Goal: Transaction & Acquisition: Download file/media

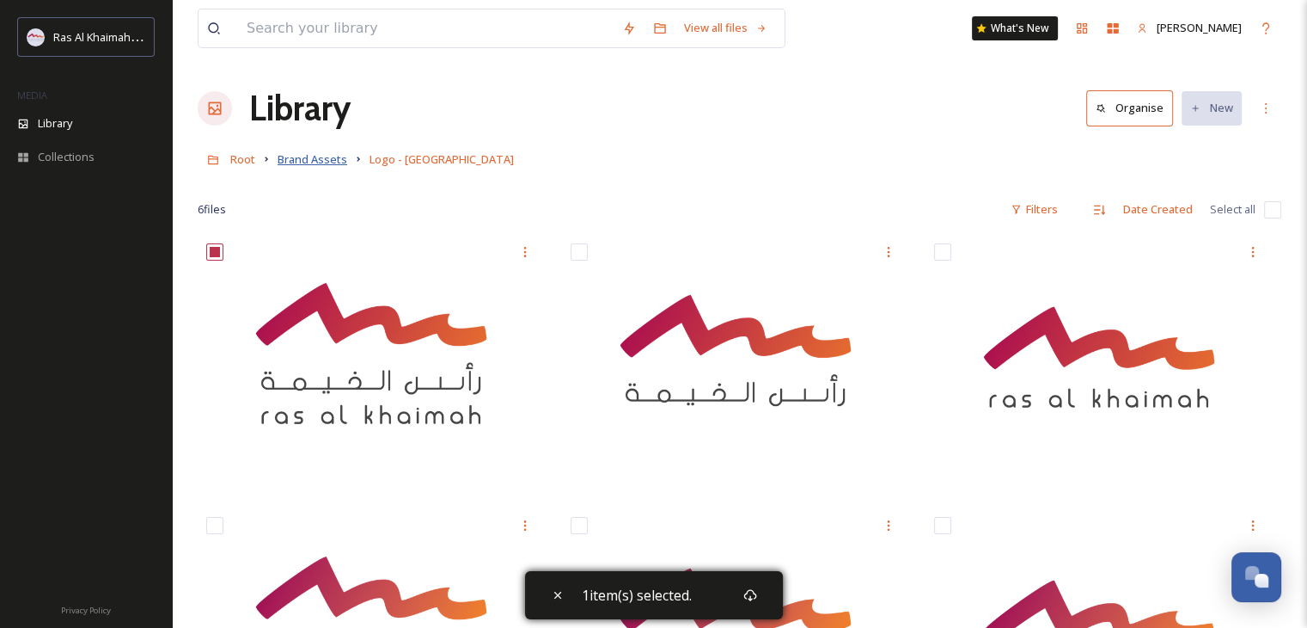
click at [337, 162] on span "Brand Assets" at bounding box center [313, 158] width 70 height 15
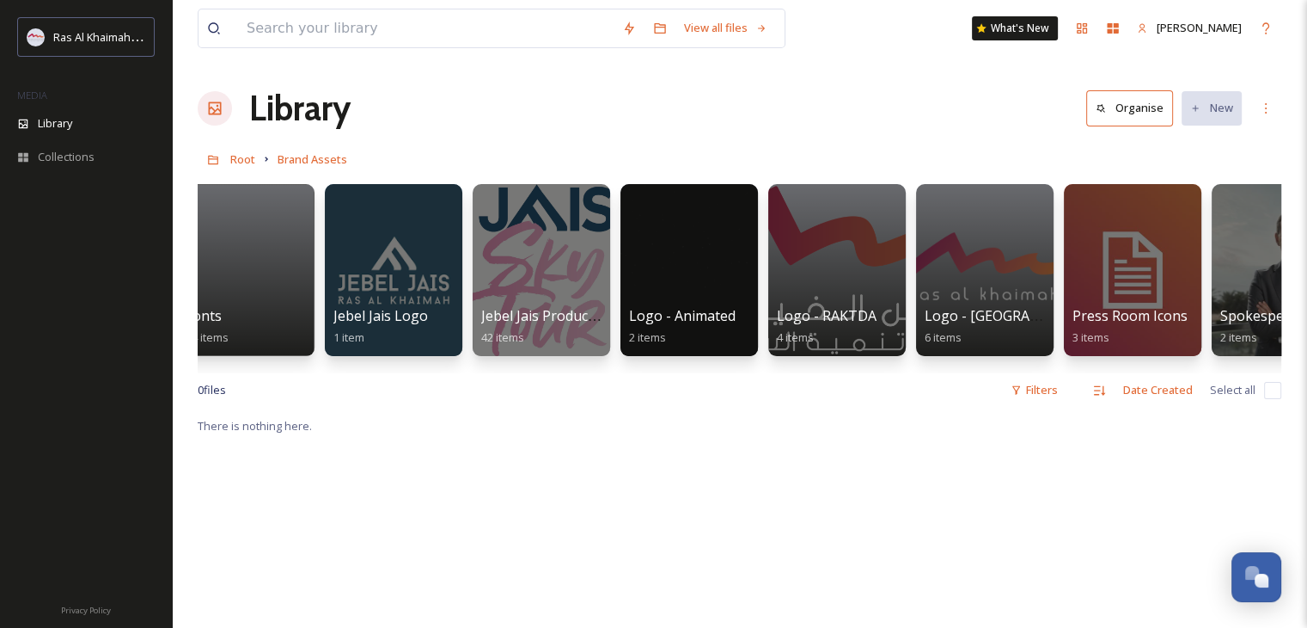
scroll to position [0, 690]
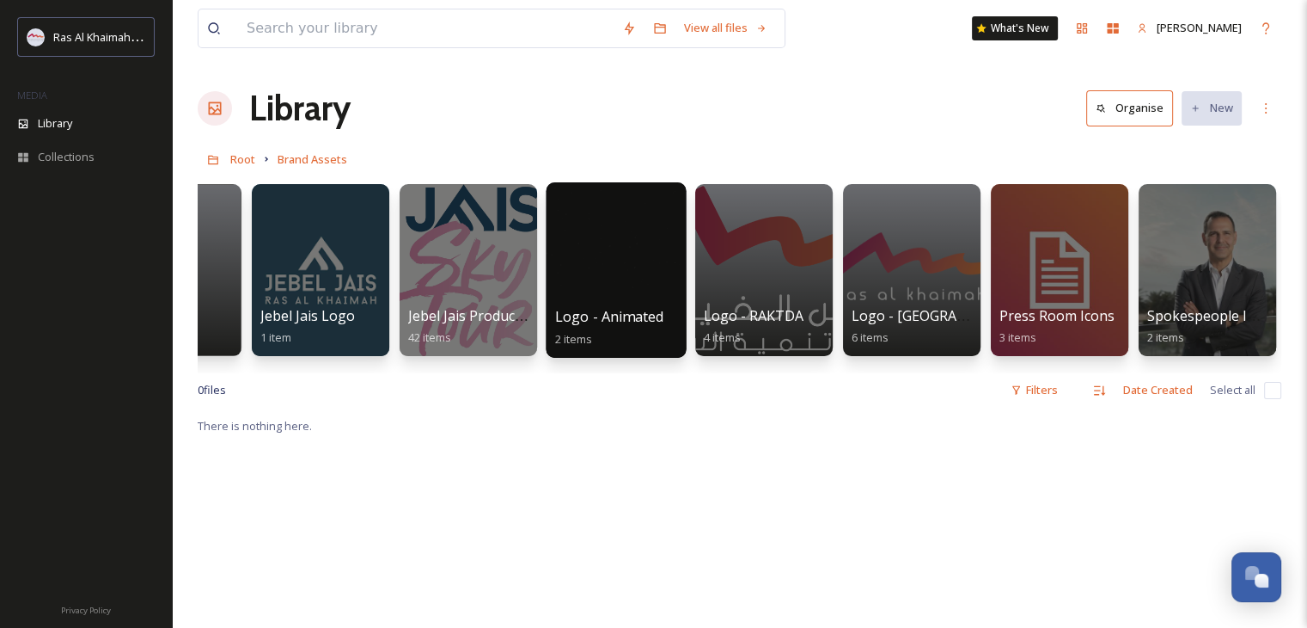
click at [574, 272] on div at bounding box center [616, 269] width 140 height 175
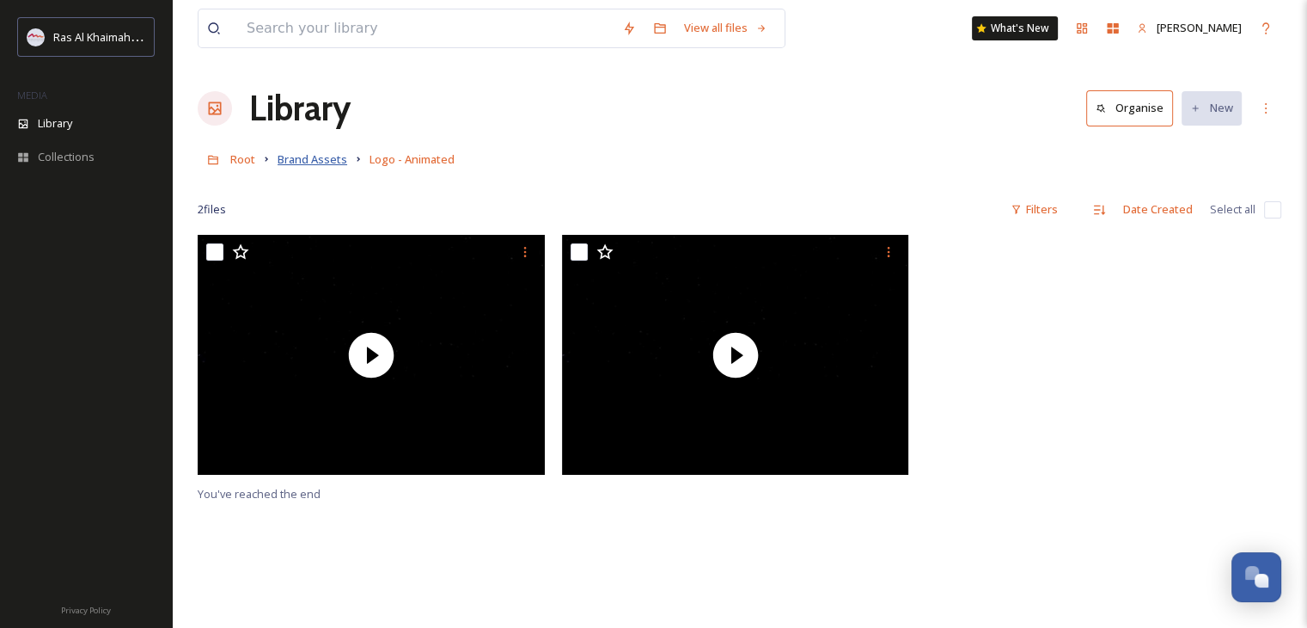
click at [323, 152] on span "Brand Assets" at bounding box center [313, 158] width 70 height 15
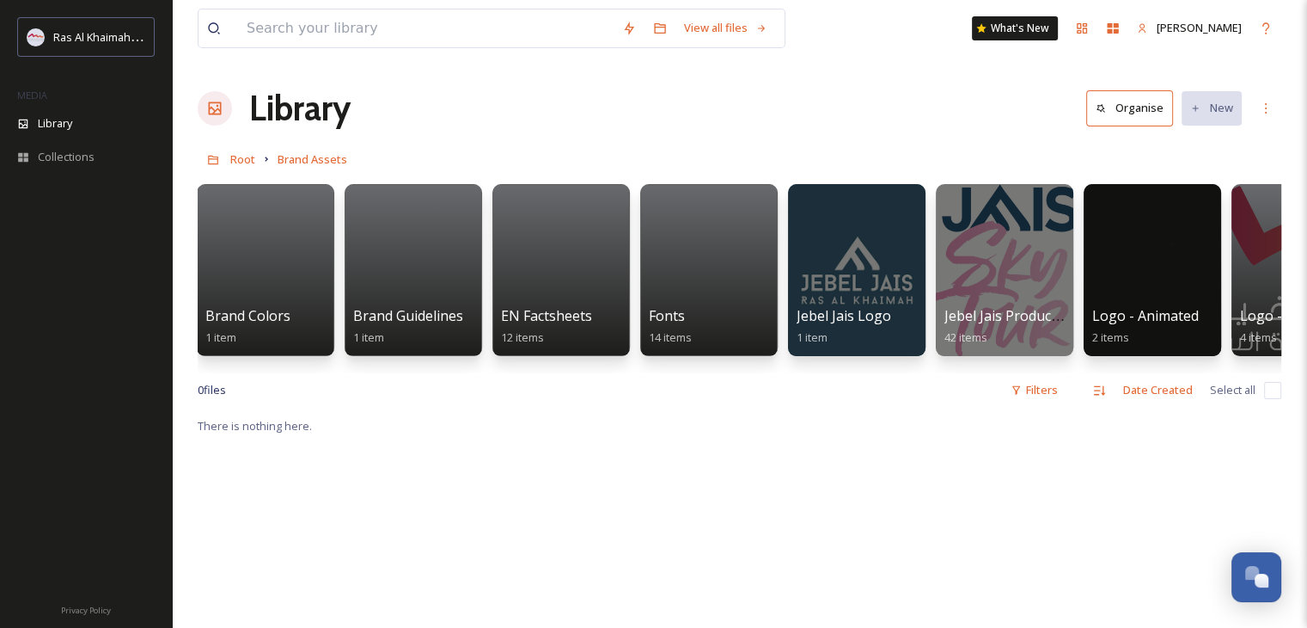
scroll to position [0, 37]
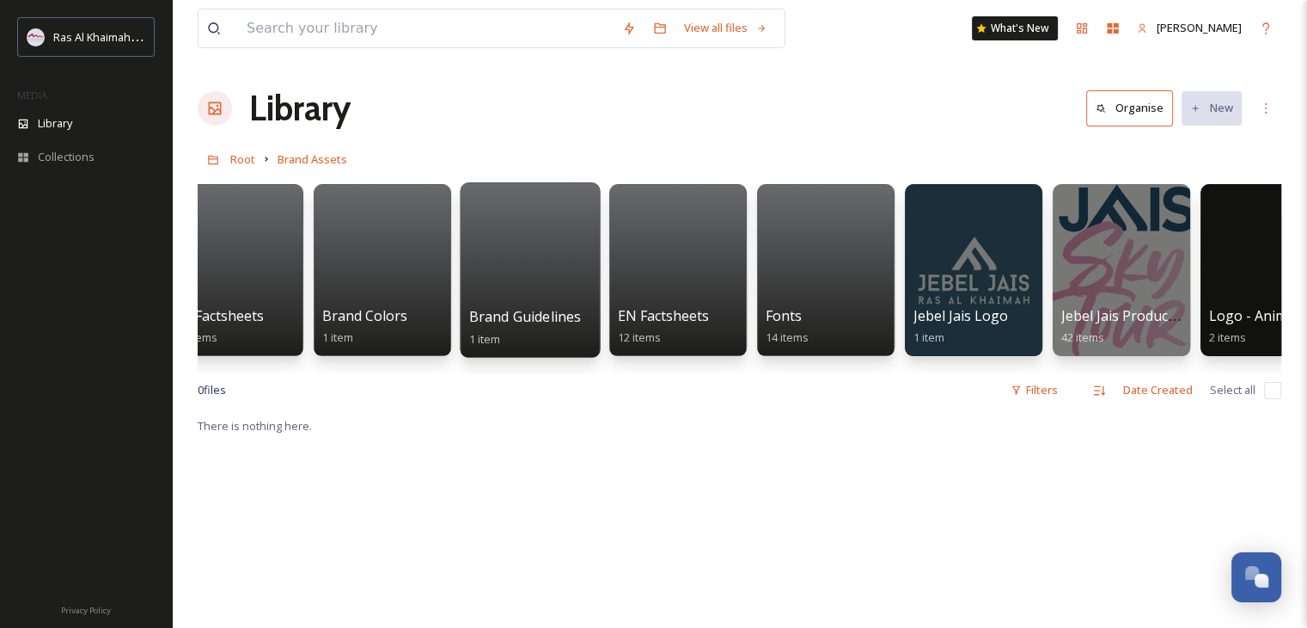
click at [520, 293] on div at bounding box center [530, 269] width 140 height 175
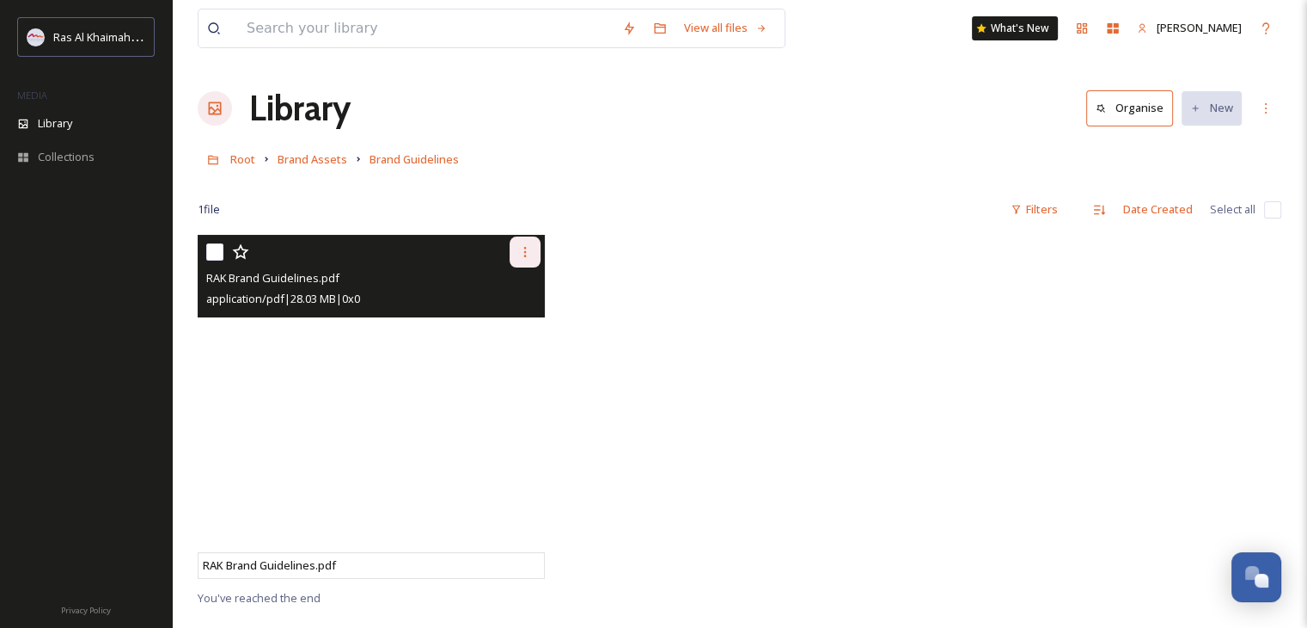
click at [523, 250] on icon at bounding box center [525, 252] width 14 height 14
click at [509, 295] on span "View File" at bounding box center [501, 289] width 45 height 16
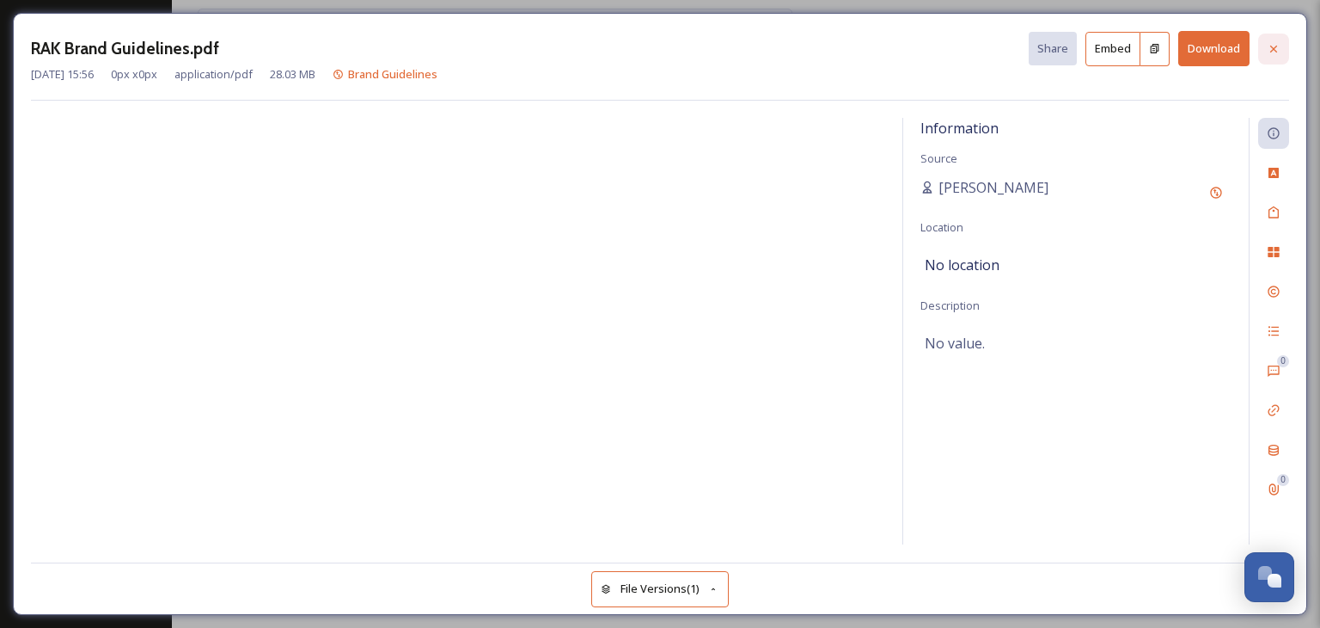
click at [1269, 37] on div at bounding box center [1273, 49] width 31 height 31
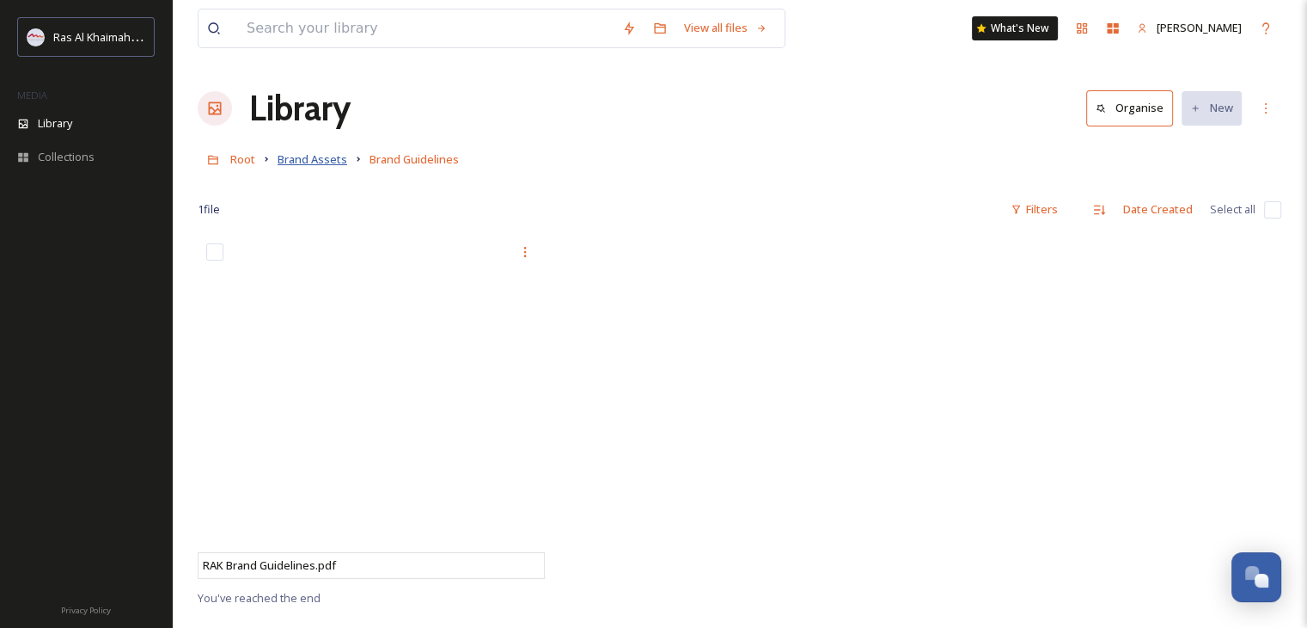
click at [301, 162] on span "Brand Assets" at bounding box center [313, 158] width 70 height 15
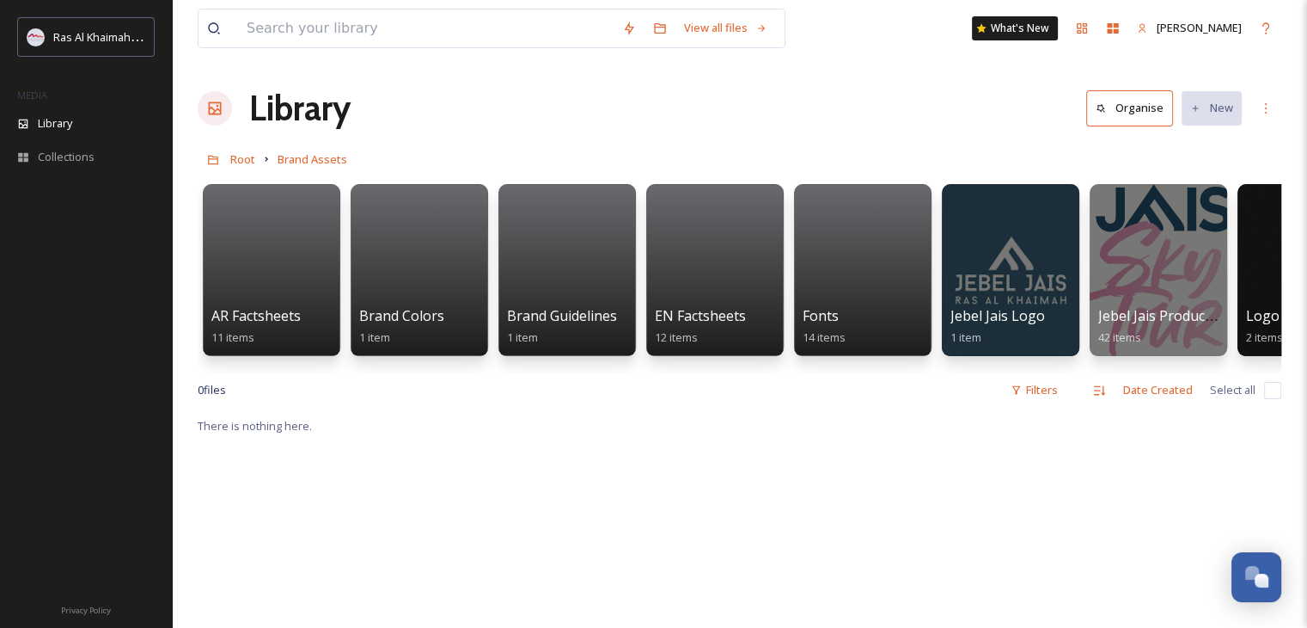
click at [229, 162] on link at bounding box center [214, 159] width 33 height 33
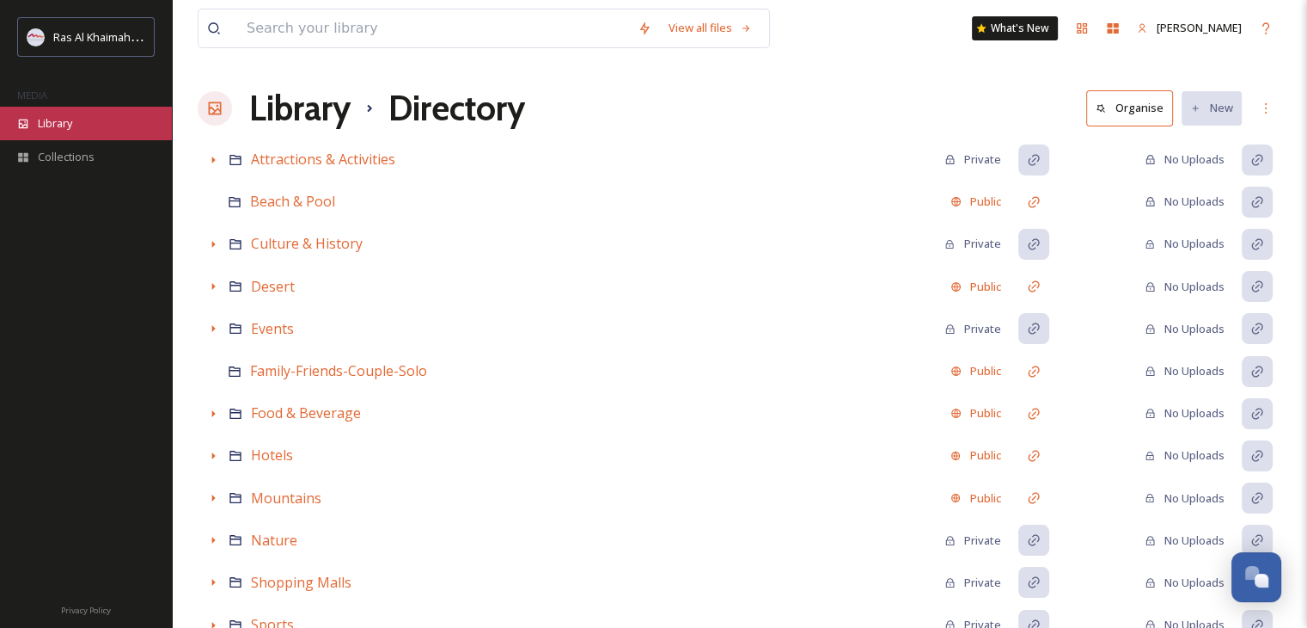
click at [102, 121] on div "Library" at bounding box center [86, 124] width 172 height 34
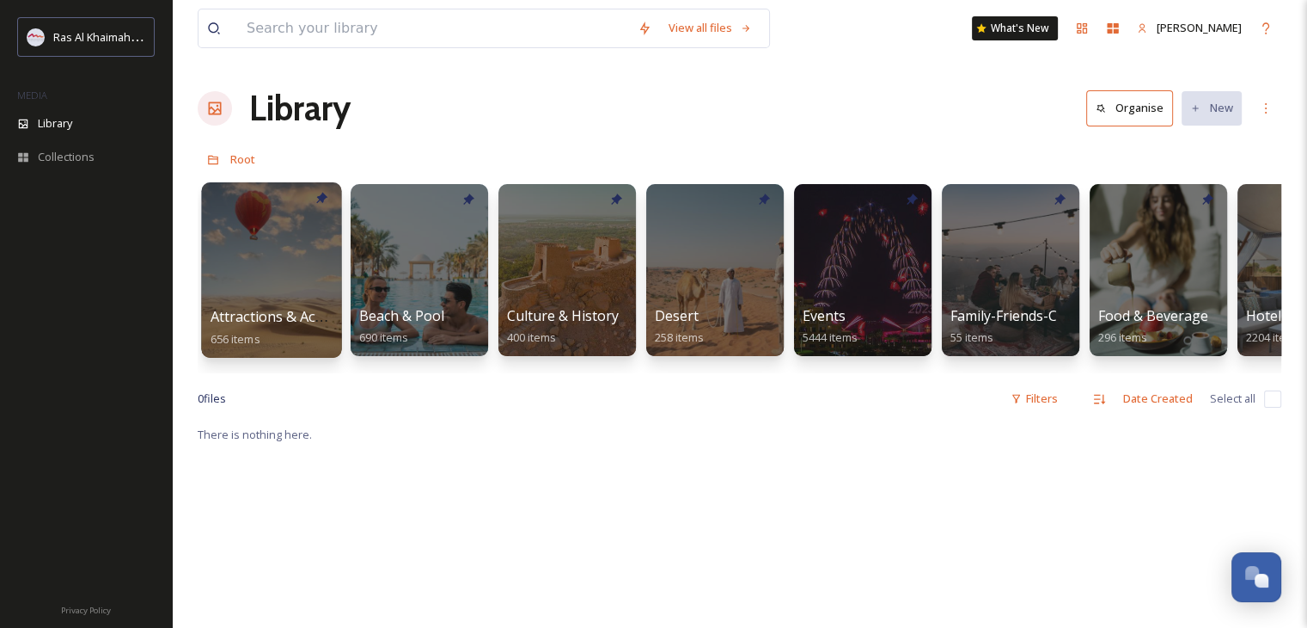
click at [275, 278] on div at bounding box center [271, 269] width 140 height 175
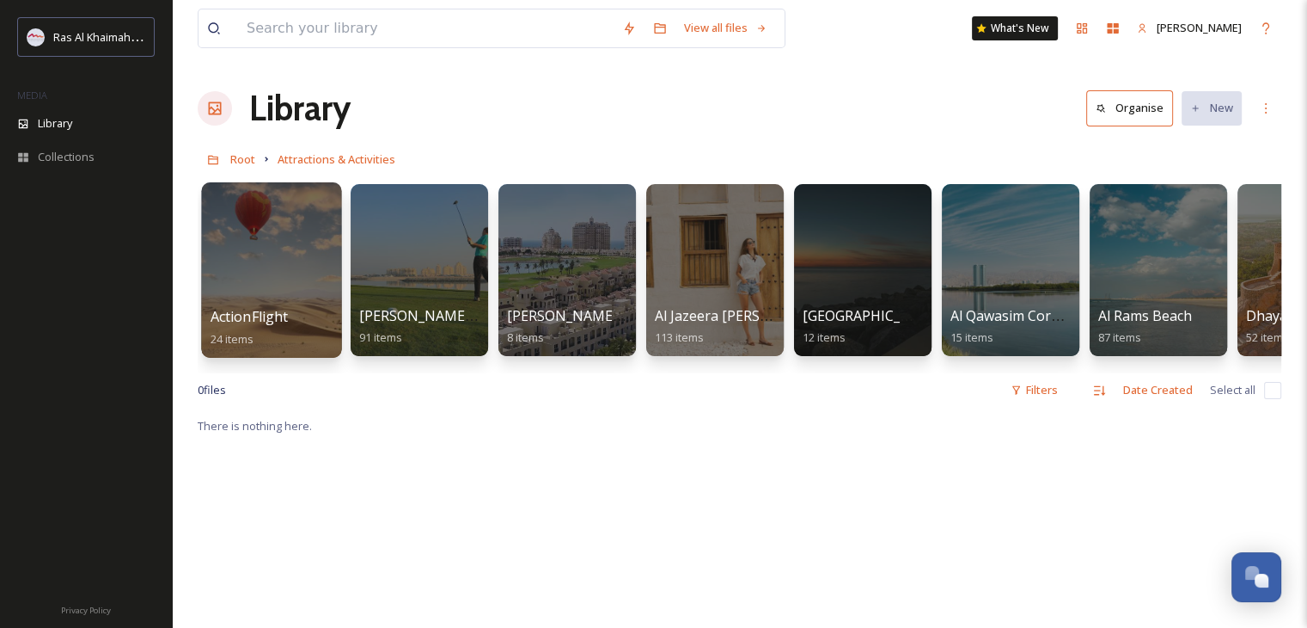
click at [272, 260] on div at bounding box center [271, 269] width 140 height 175
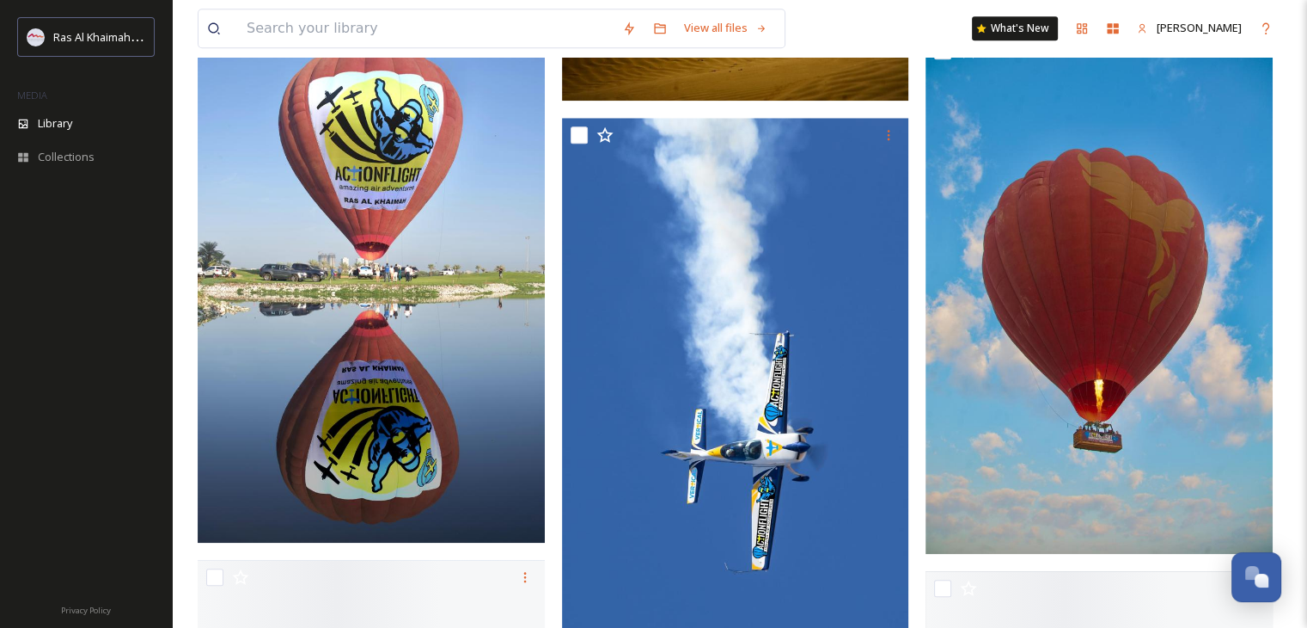
scroll to position [1719, 0]
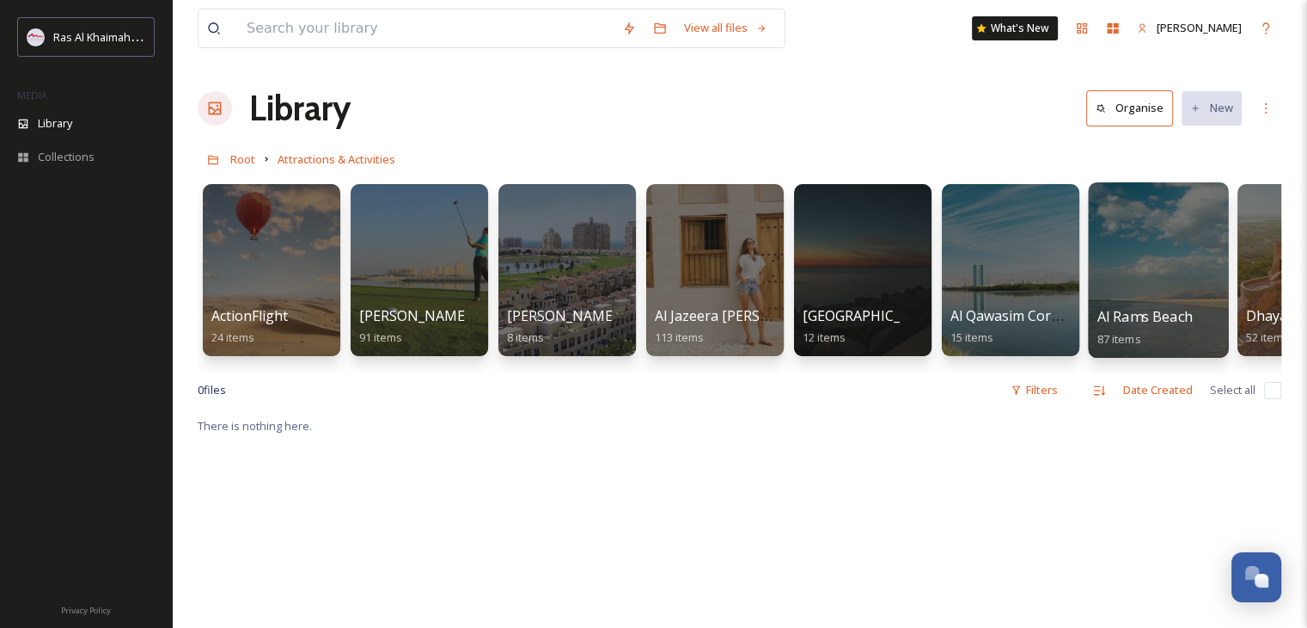
click at [1166, 272] on div at bounding box center [1158, 269] width 140 height 175
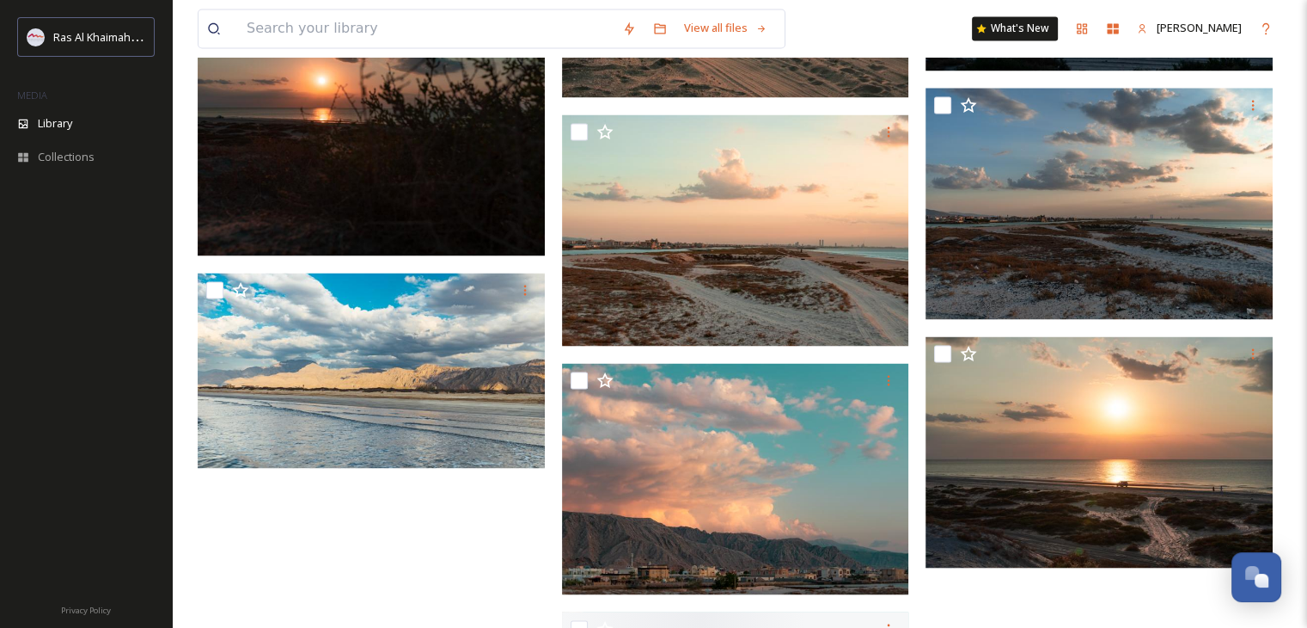
scroll to position [3181, 0]
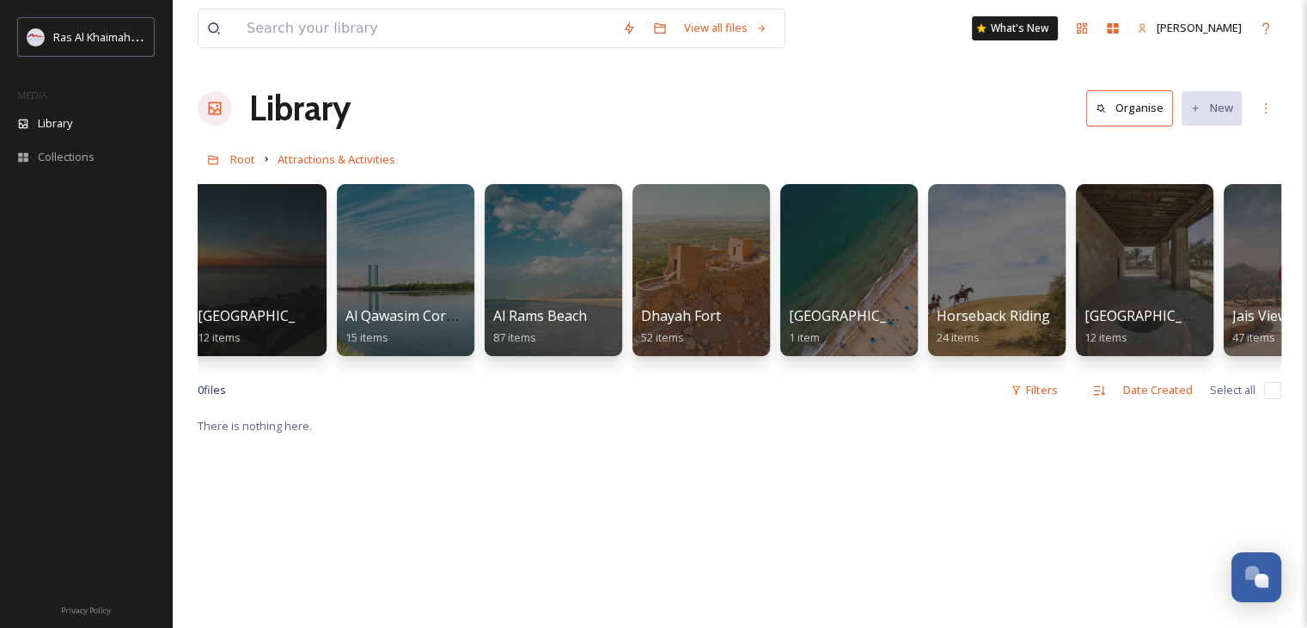
scroll to position [0, 608]
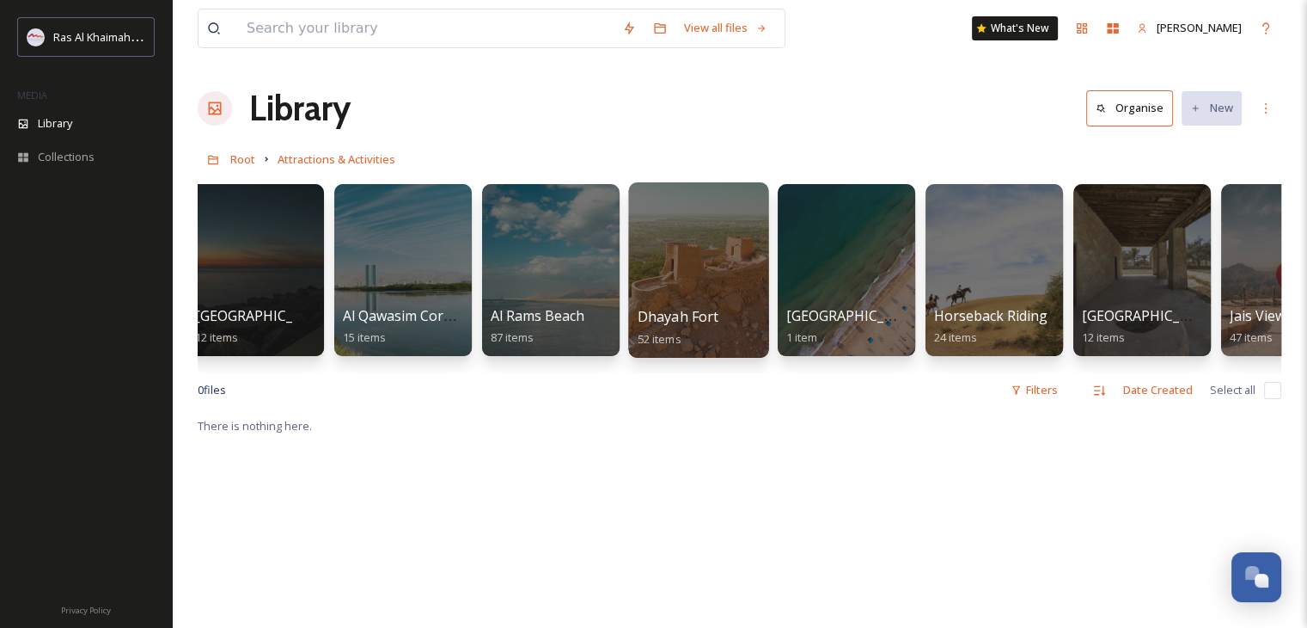
click at [682, 266] on div at bounding box center [698, 269] width 140 height 175
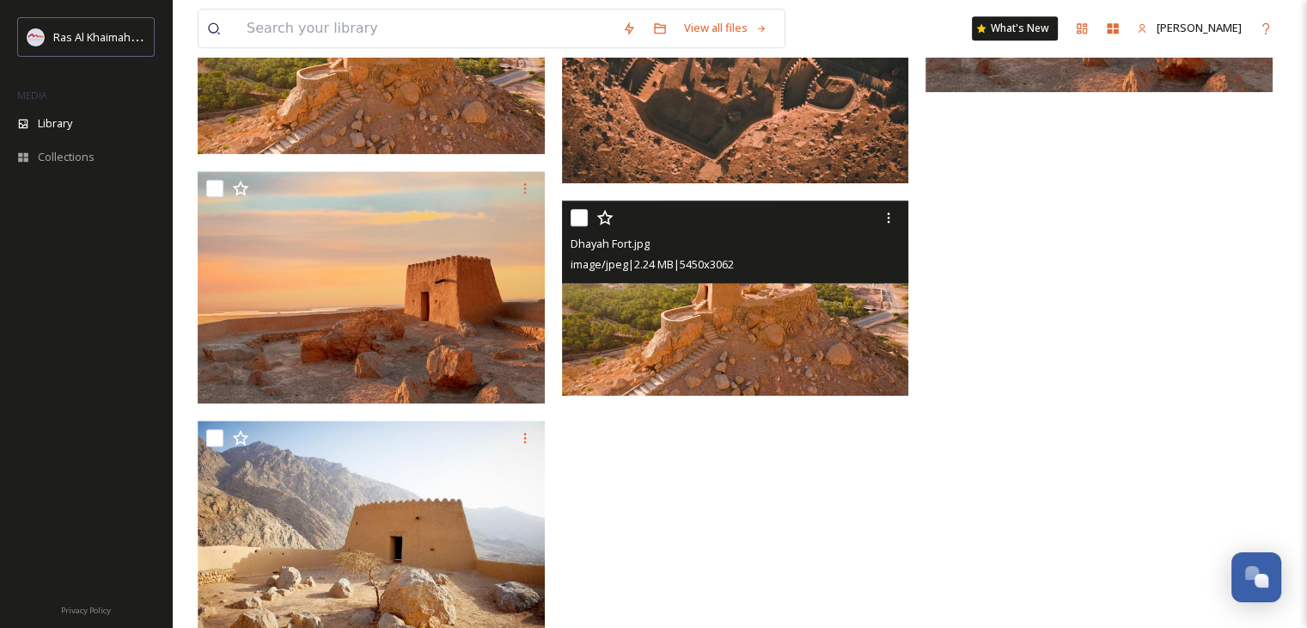
scroll to position [1644, 0]
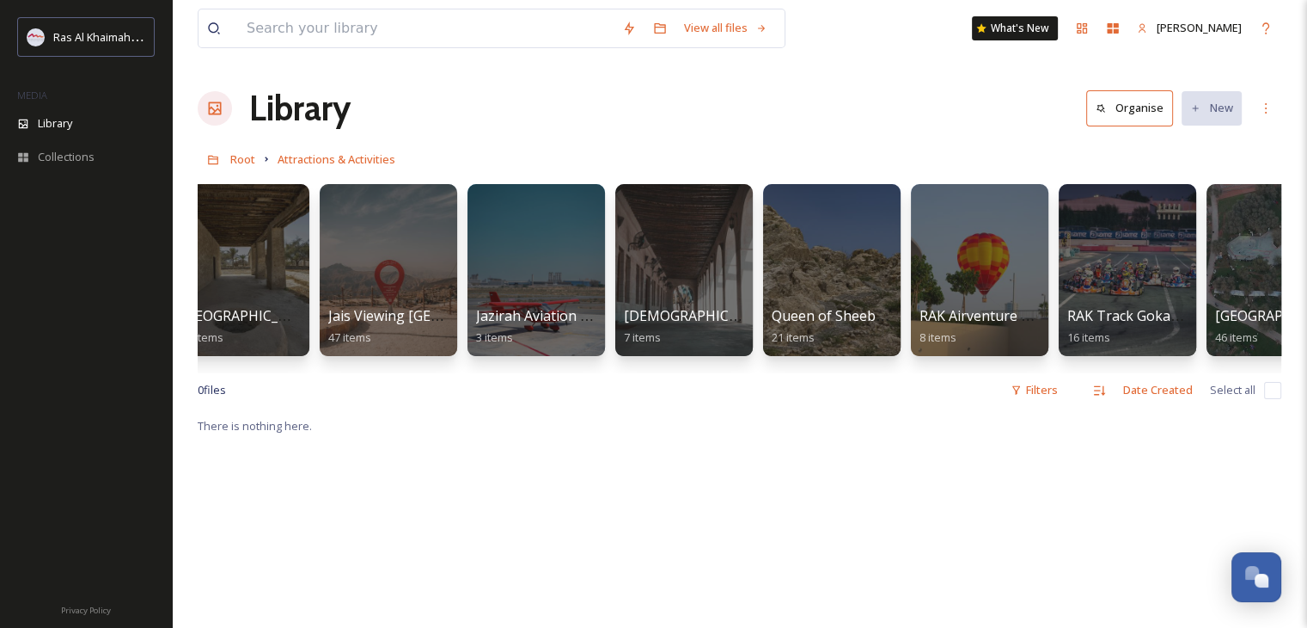
scroll to position [0, 1527]
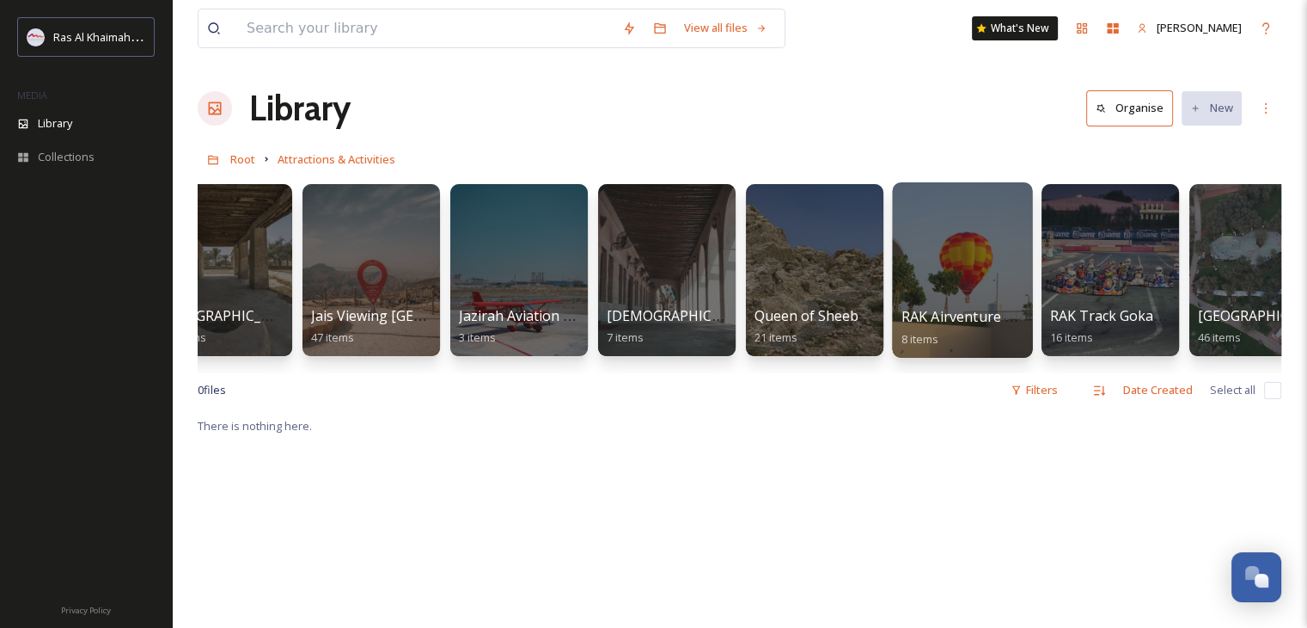
click at [952, 244] on div at bounding box center [962, 269] width 140 height 175
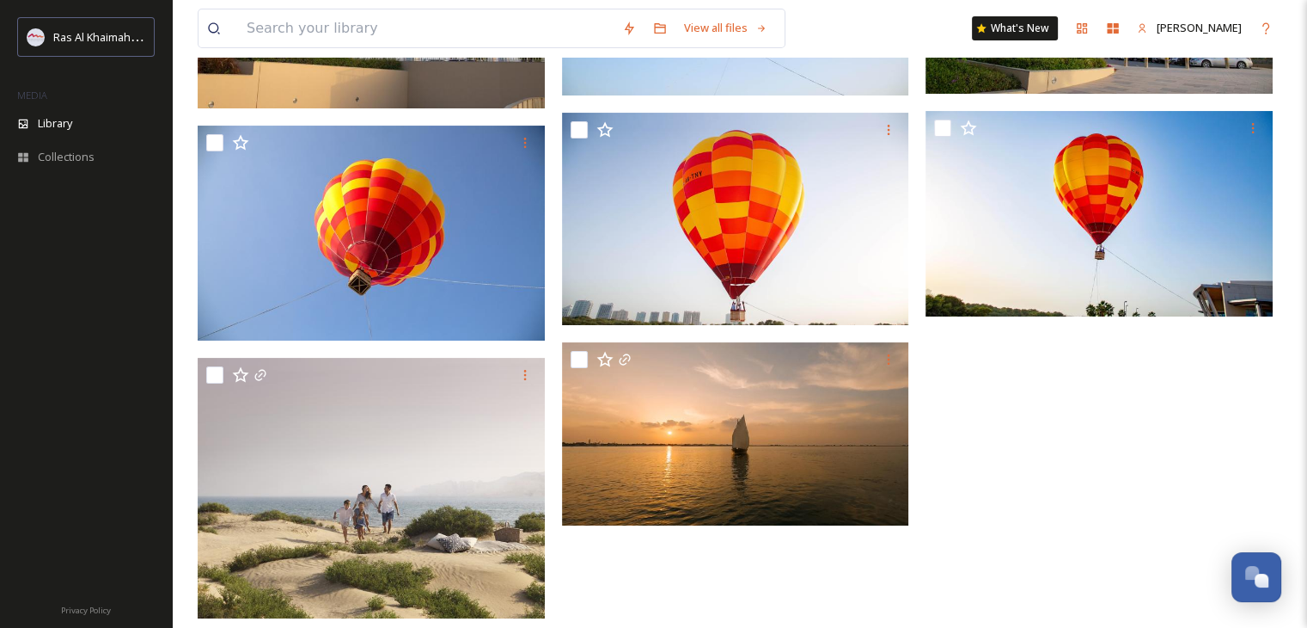
scroll to position [364, 0]
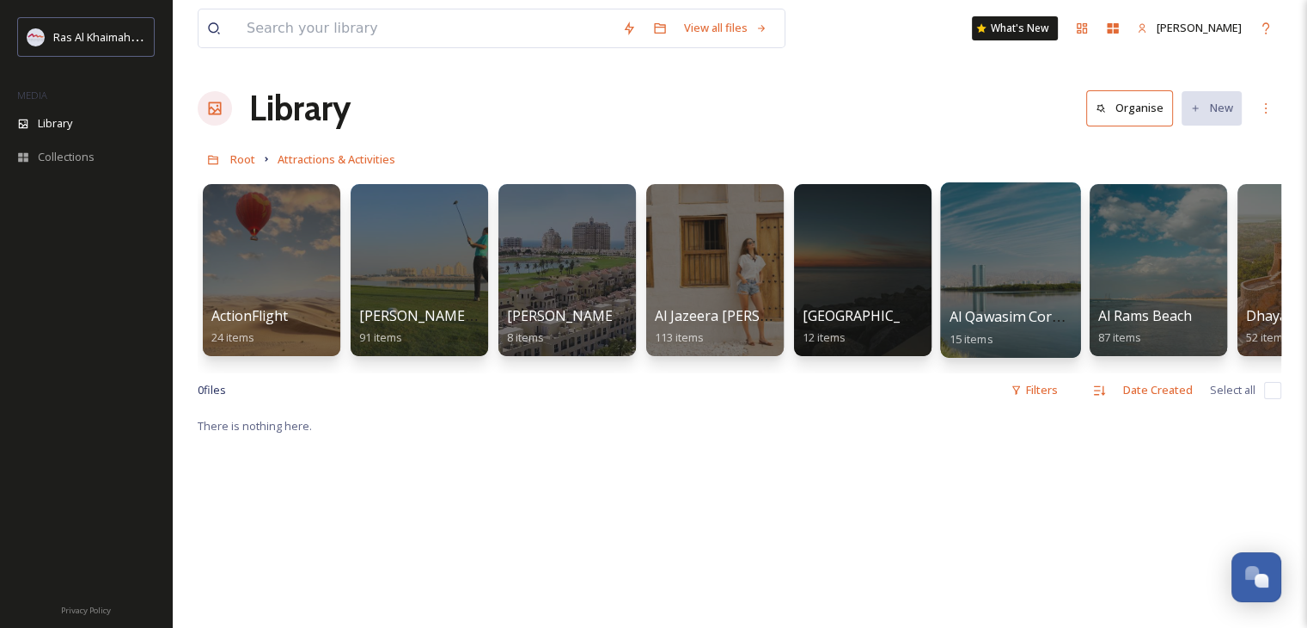
click at [996, 266] on div at bounding box center [1010, 269] width 140 height 175
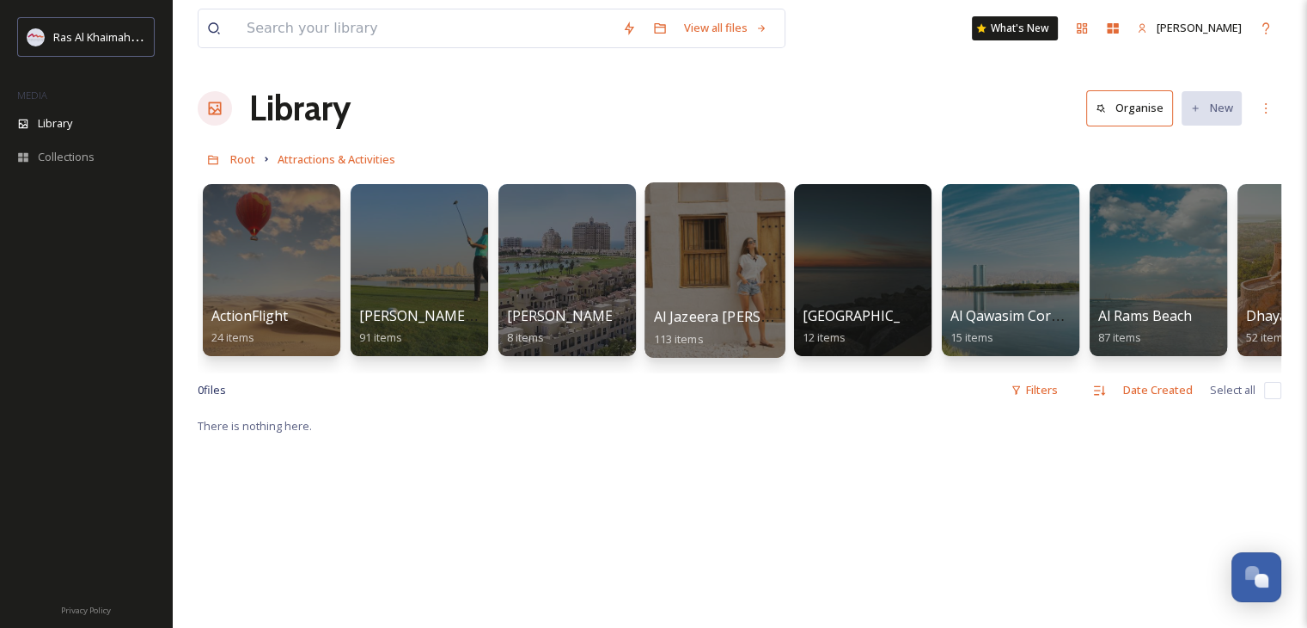
click at [705, 307] on span "Al Jazeera [PERSON_NAME]" at bounding box center [744, 316] width 181 height 19
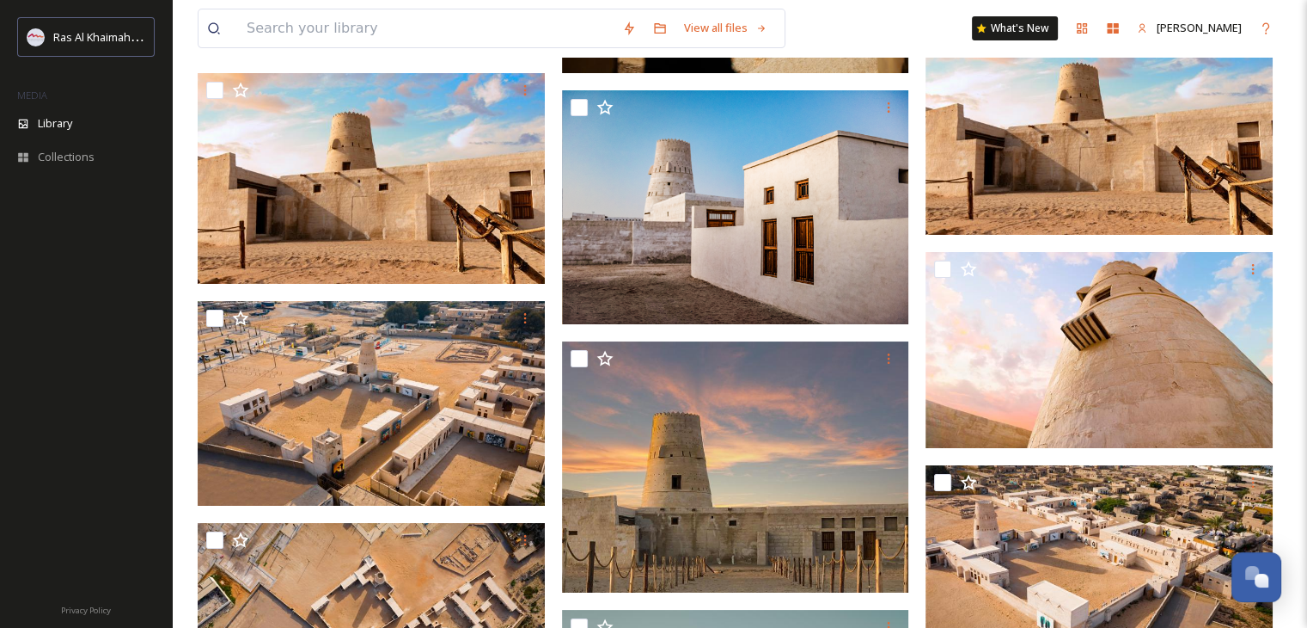
scroll to position [7479, 0]
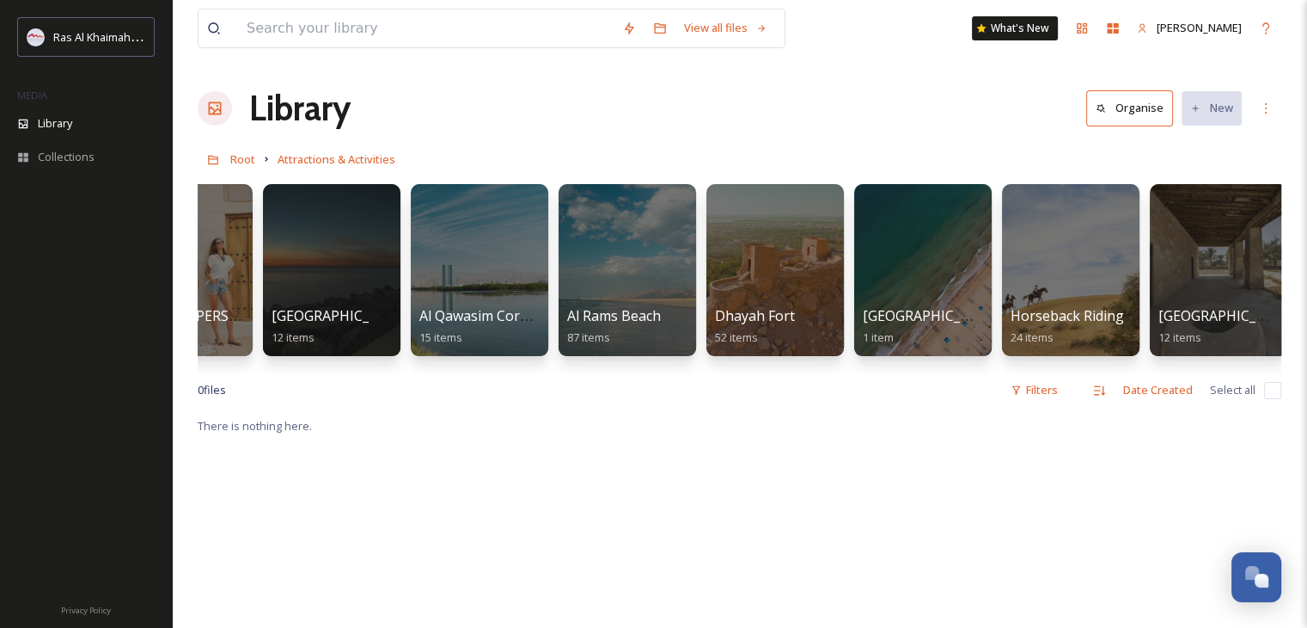
scroll to position [0, 595]
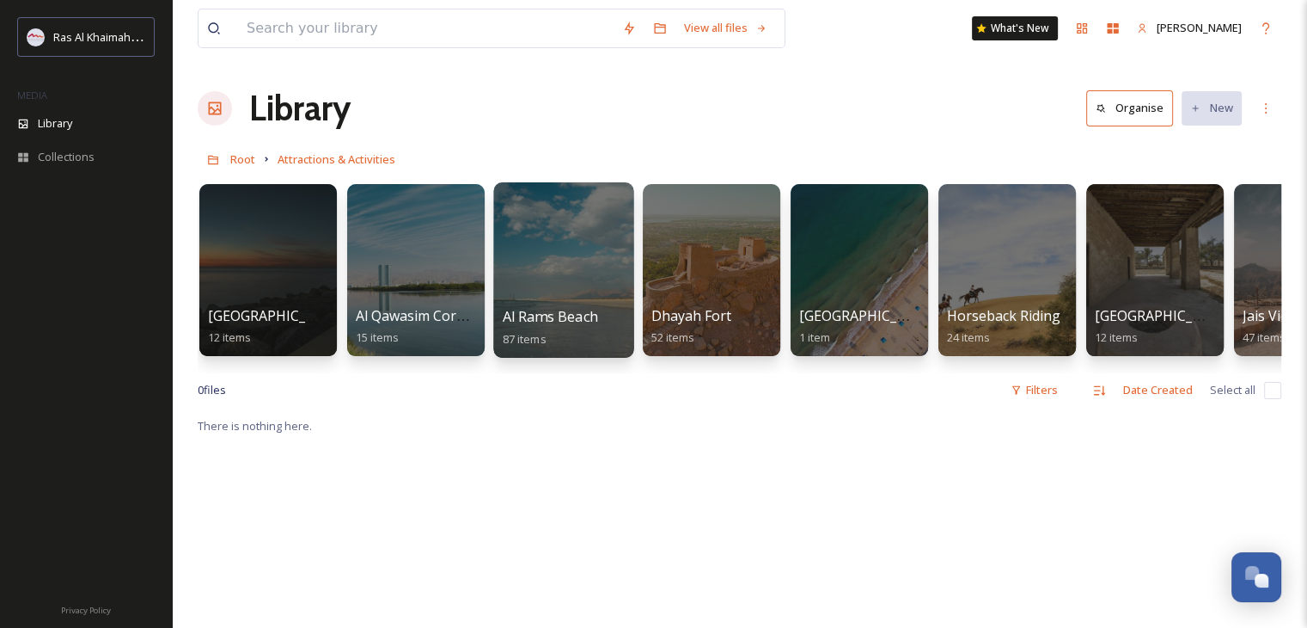
click at [551, 279] on div at bounding box center [563, 269] width 140 height 175
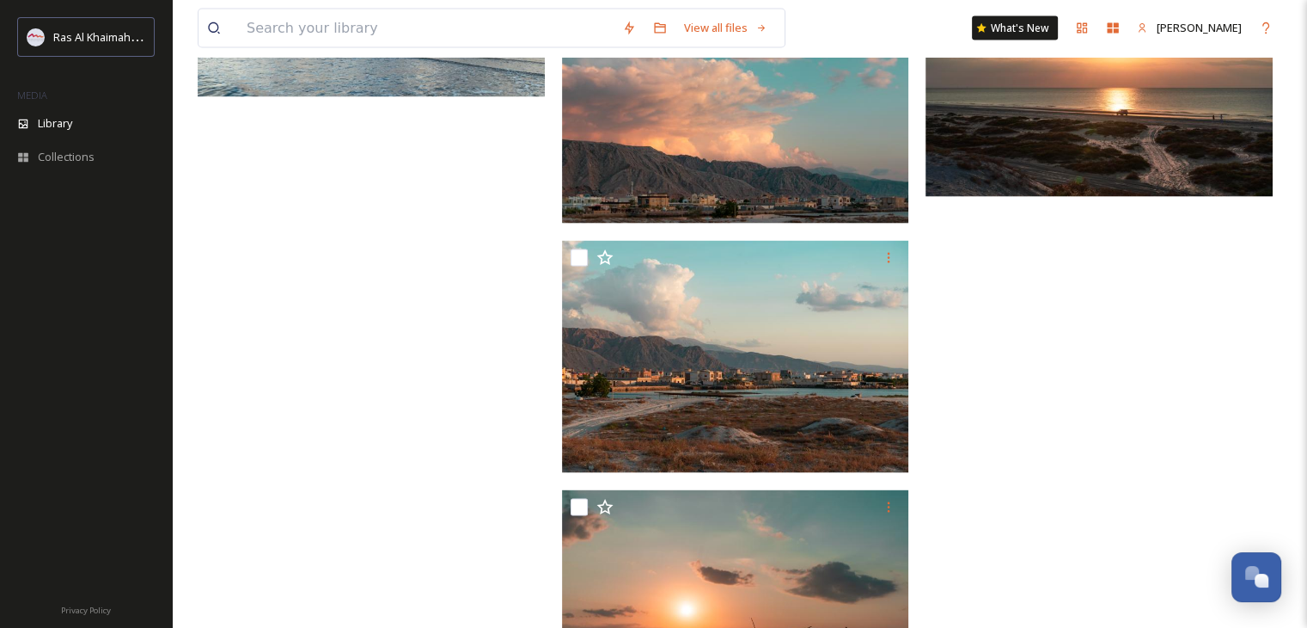
scroll to position [3640, 0]
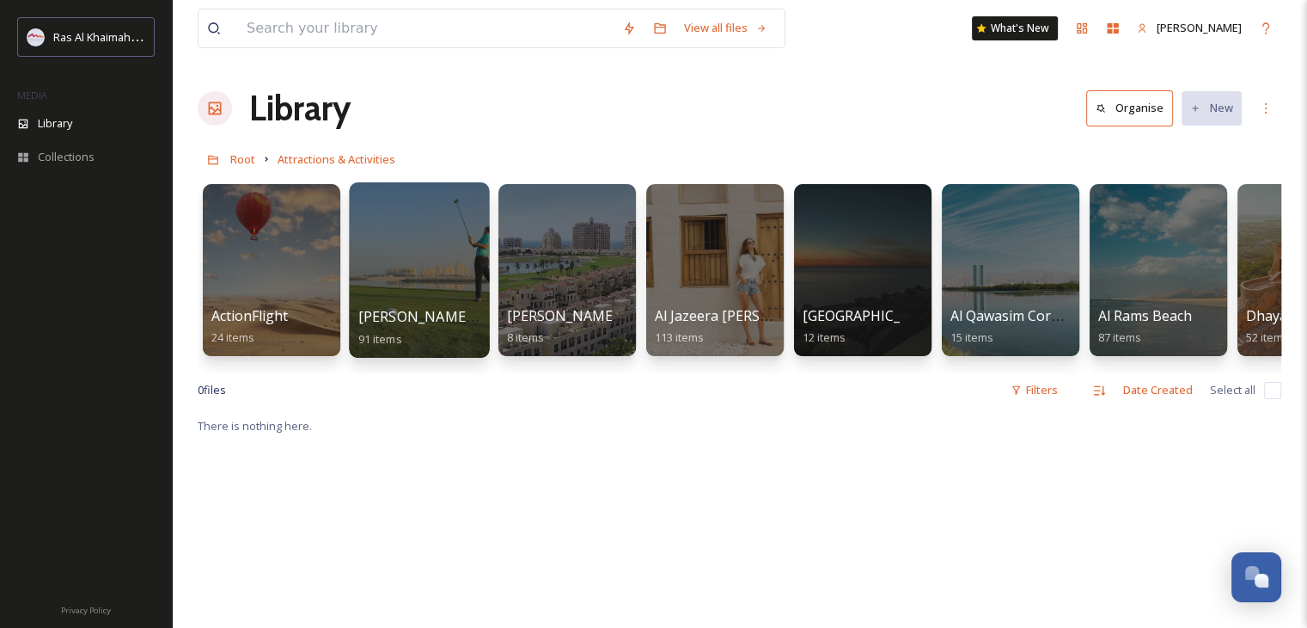
click at [422, 260] on div at bounding box center [419, 269] width 140 height 175
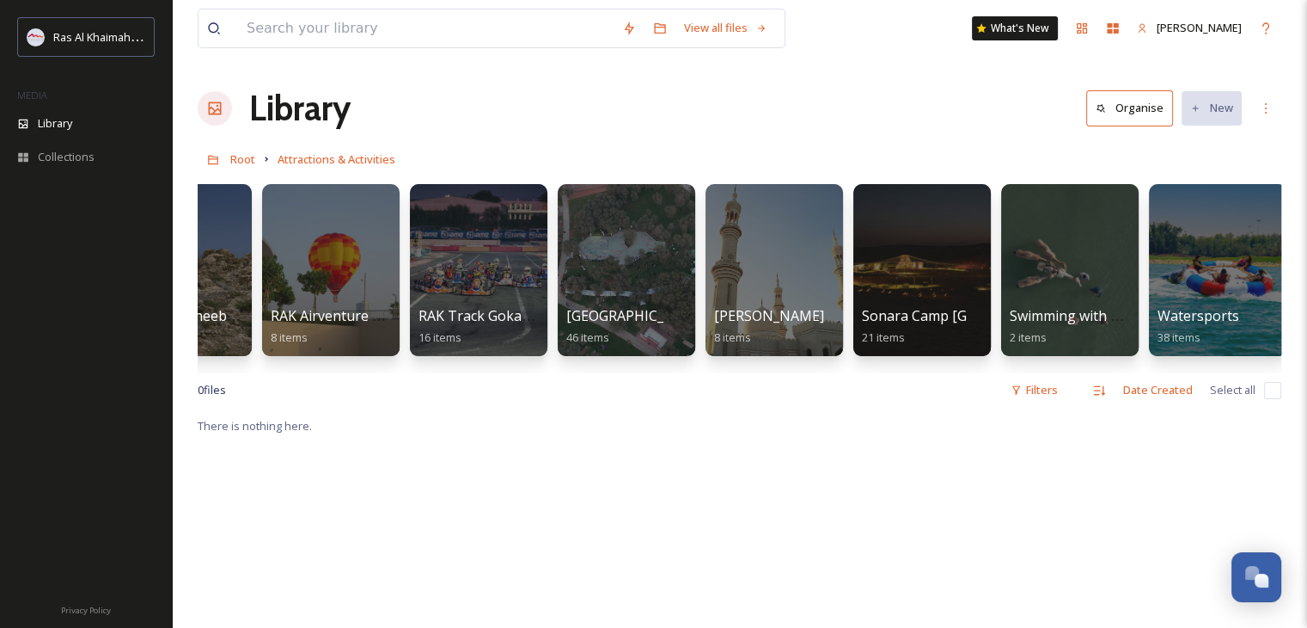
scroll to position [0, 2169]
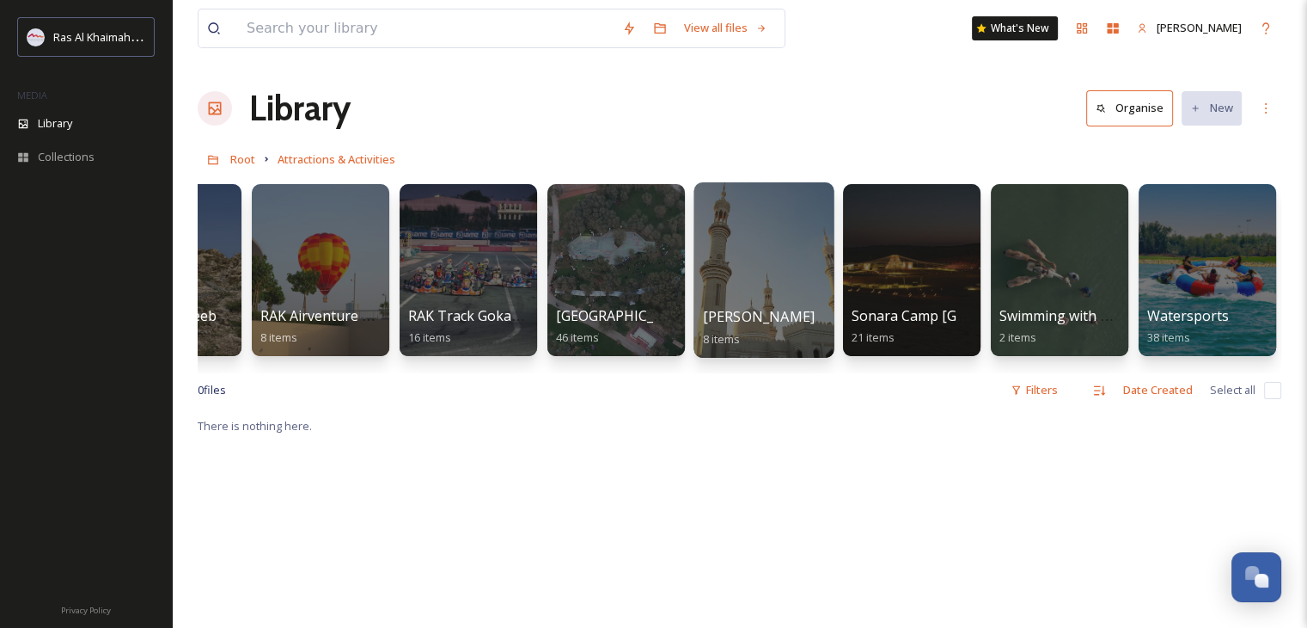
click at [732, 262] on div at bounding box center [764, 269] width 140 height 175
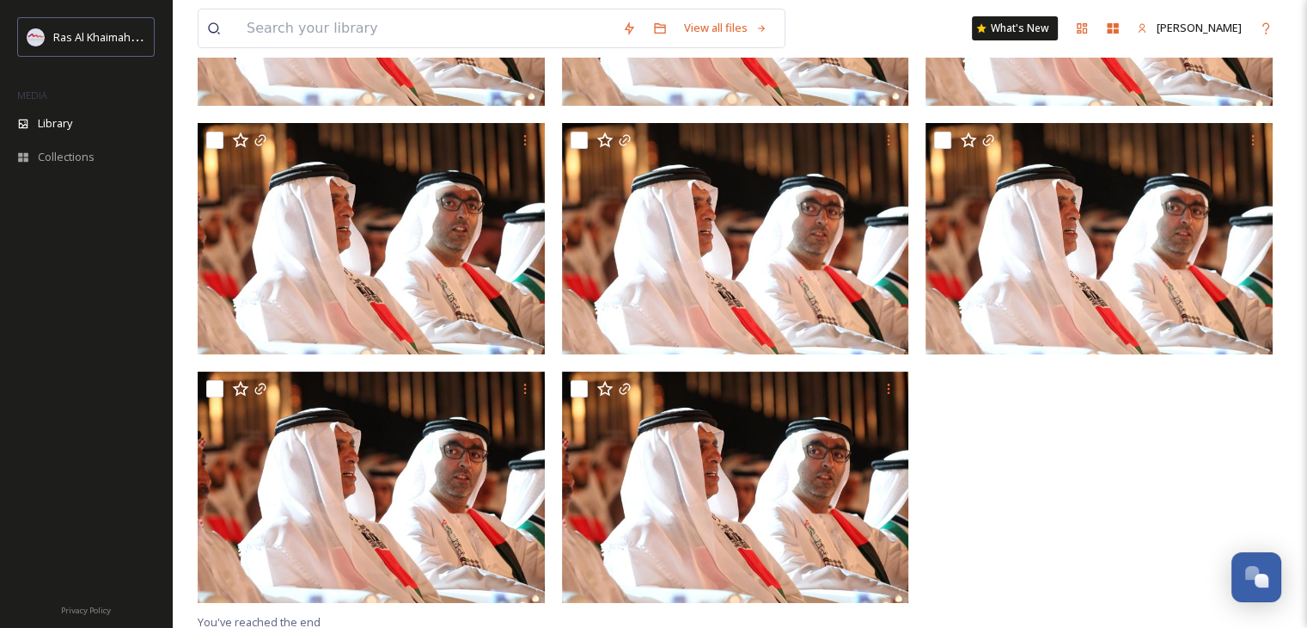
scroll to position [364, 0]
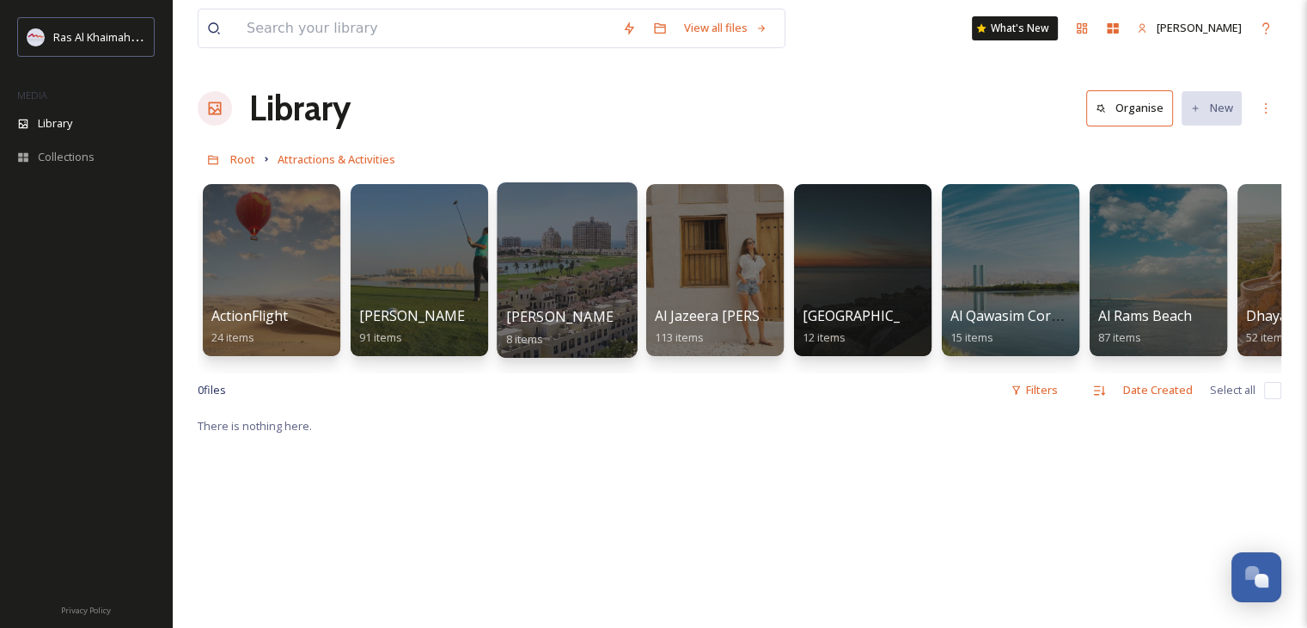
click at [567, 262] on div at bounding box center [567, 269] width 140 height 175
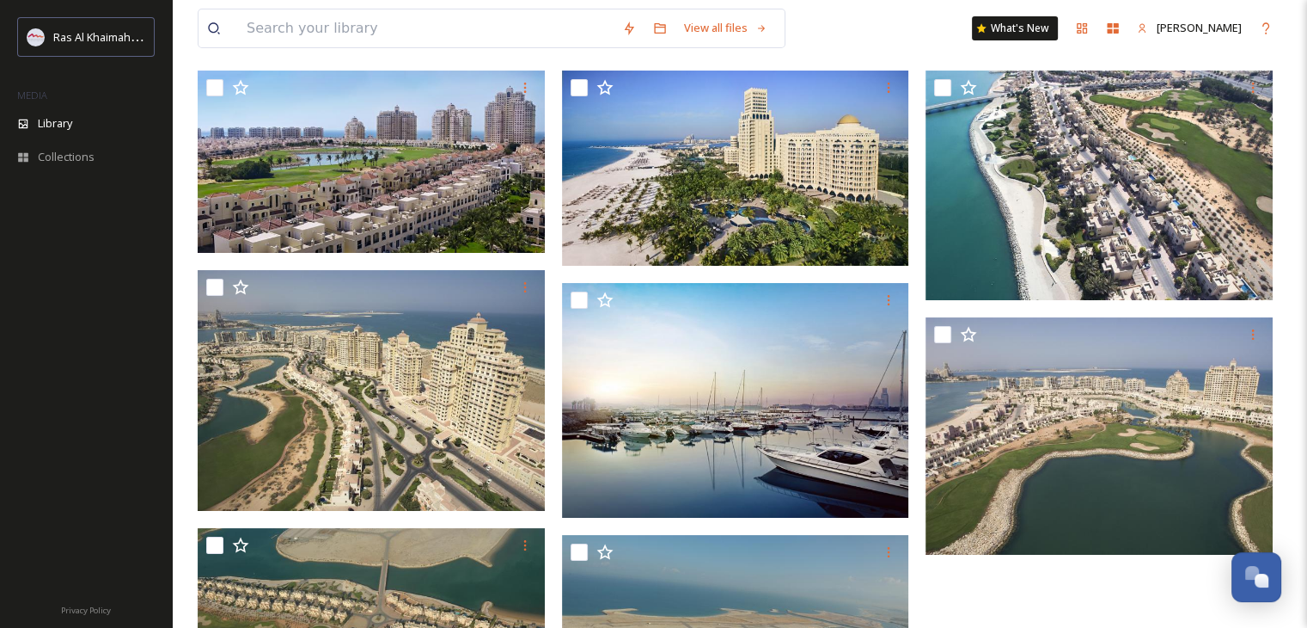
scroll to position [332, 0]
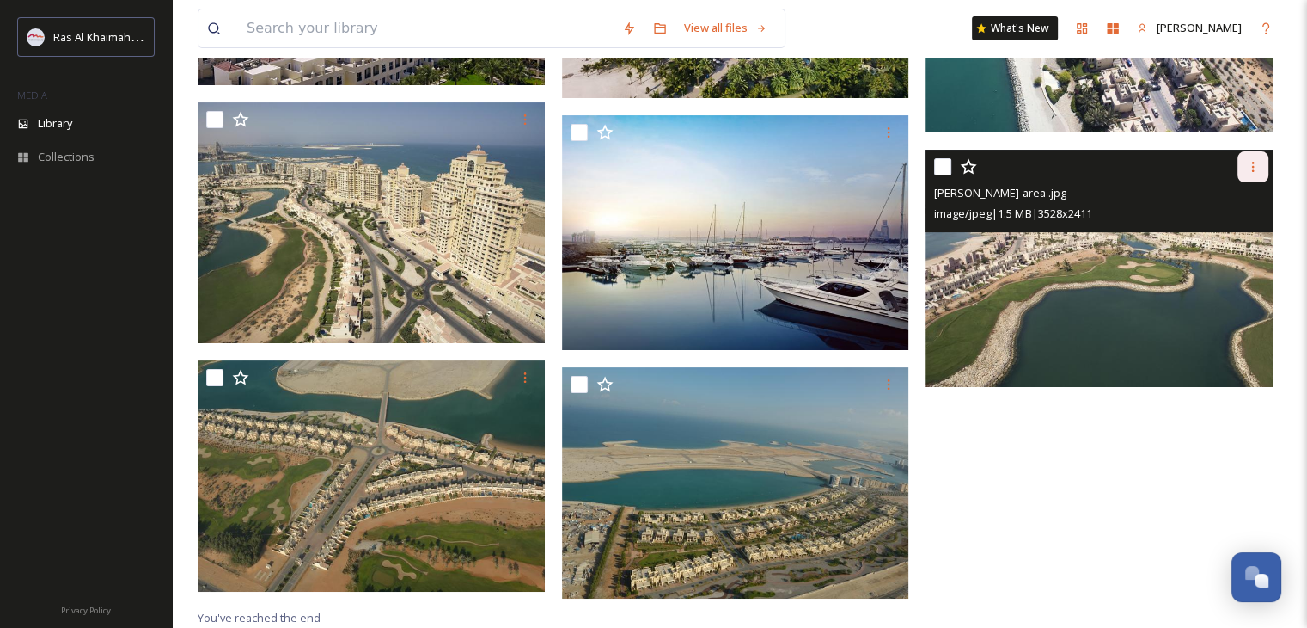
click at [1257, 163] on icon at bounding box center [1253, 167] width 14 height 14
click at [1234, 242] on span "Download" at bounding box center [1233, 238] width 52 height 16
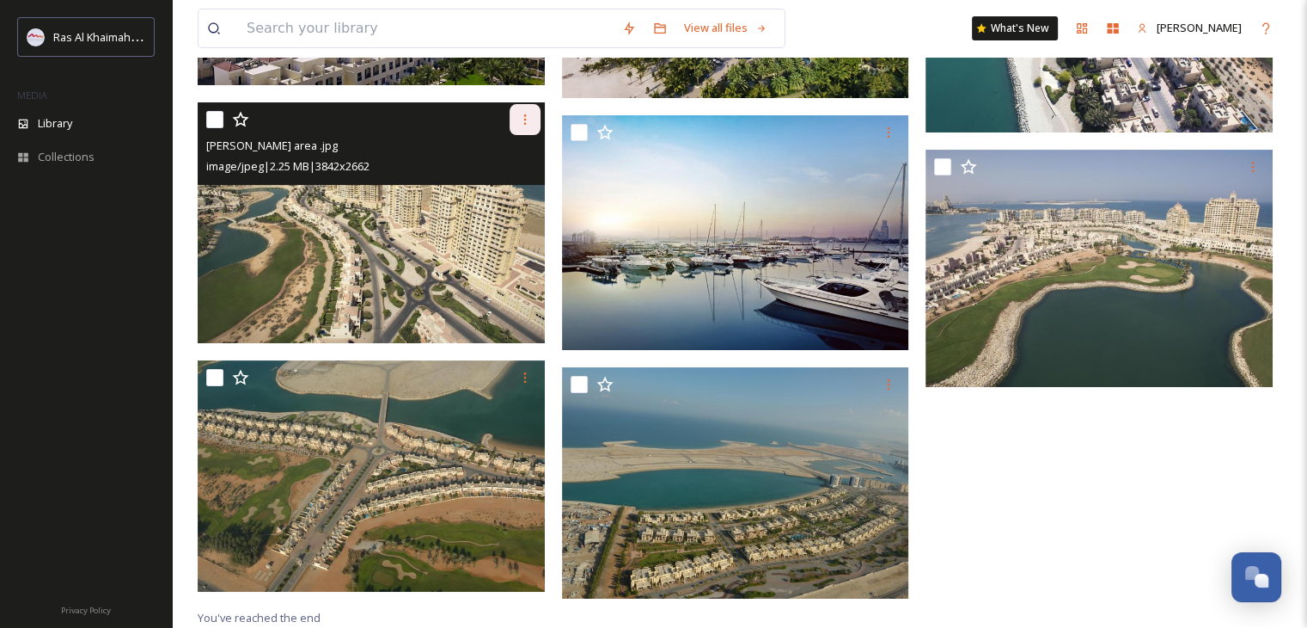
click at [518, 114] on icon at bounding box center [525, 120] width 14 height 14
drag, startPoint x: 520, startPoint y: 193, endPoint x: 401, endPoint y: 187, distance: 118.8
click at [519, 193] on span "Download" at bounding box center [505, 190] width 52 height 16
